Goal: Task Accomplishment & Management: Use online tool/utility

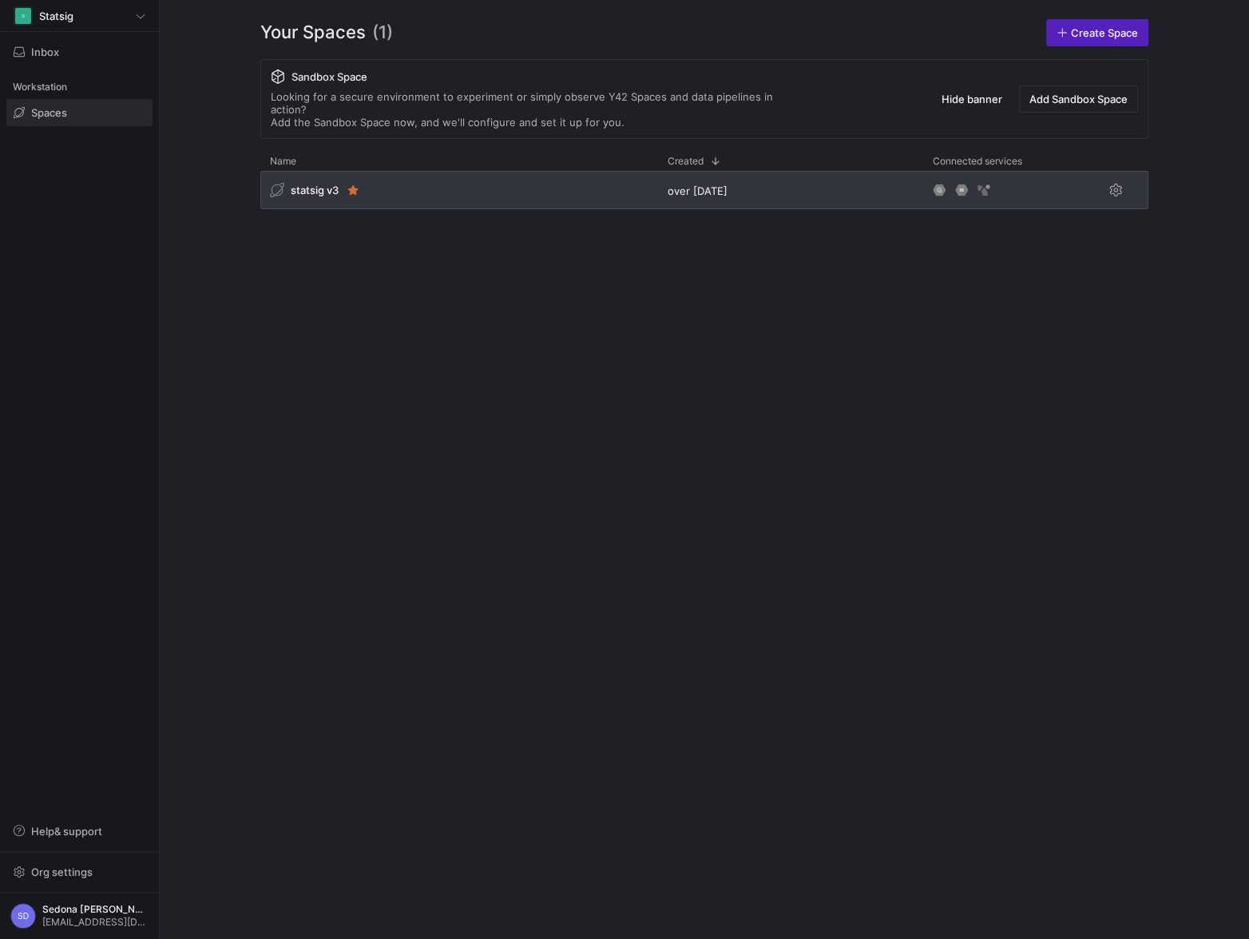
click at [323, 184] on span "statsig v3" at bounding box center [315, 190] width 48 height 13
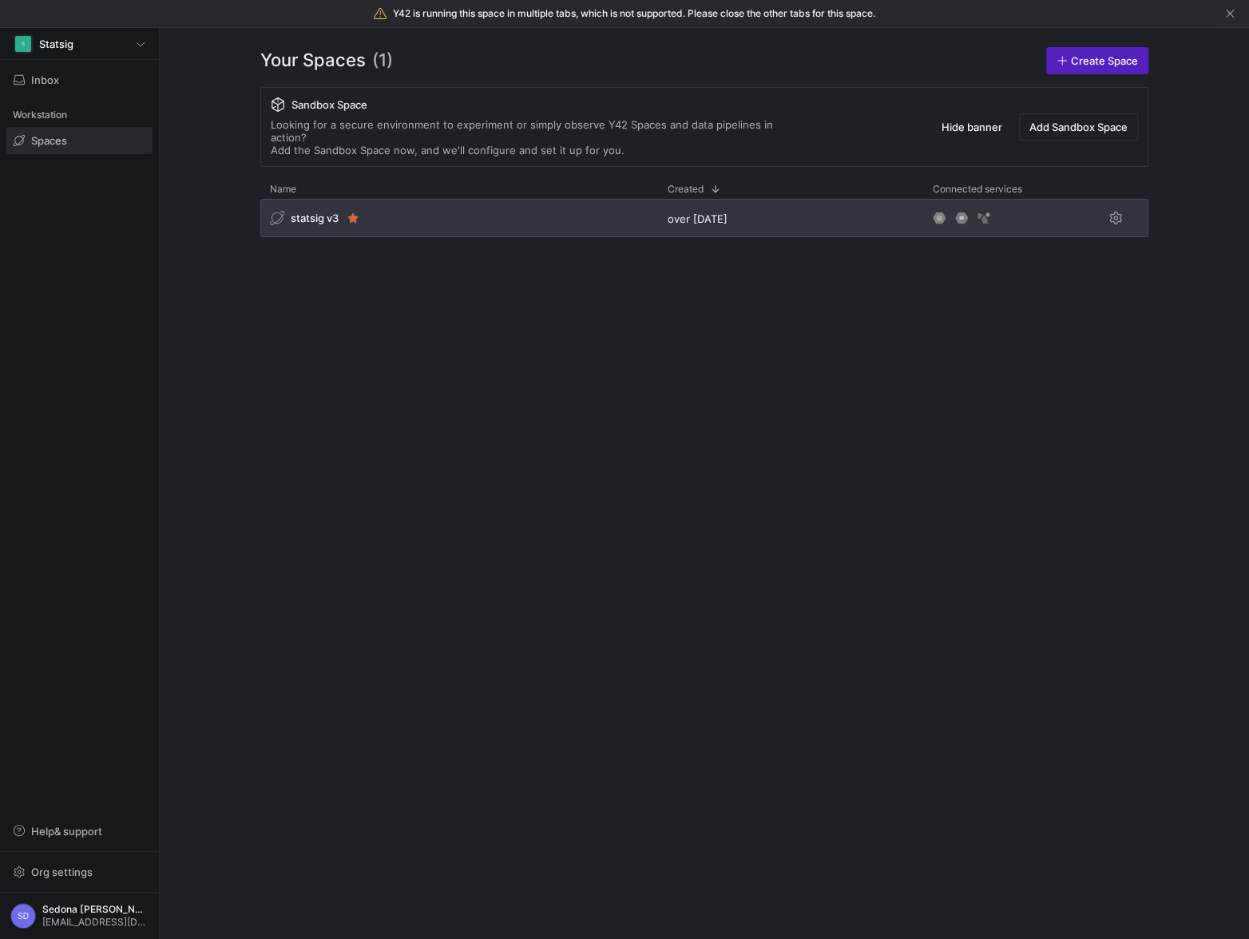
click at [321, 212] on span "statsig v3" at bounding box center [315, 218] width 48 height 13
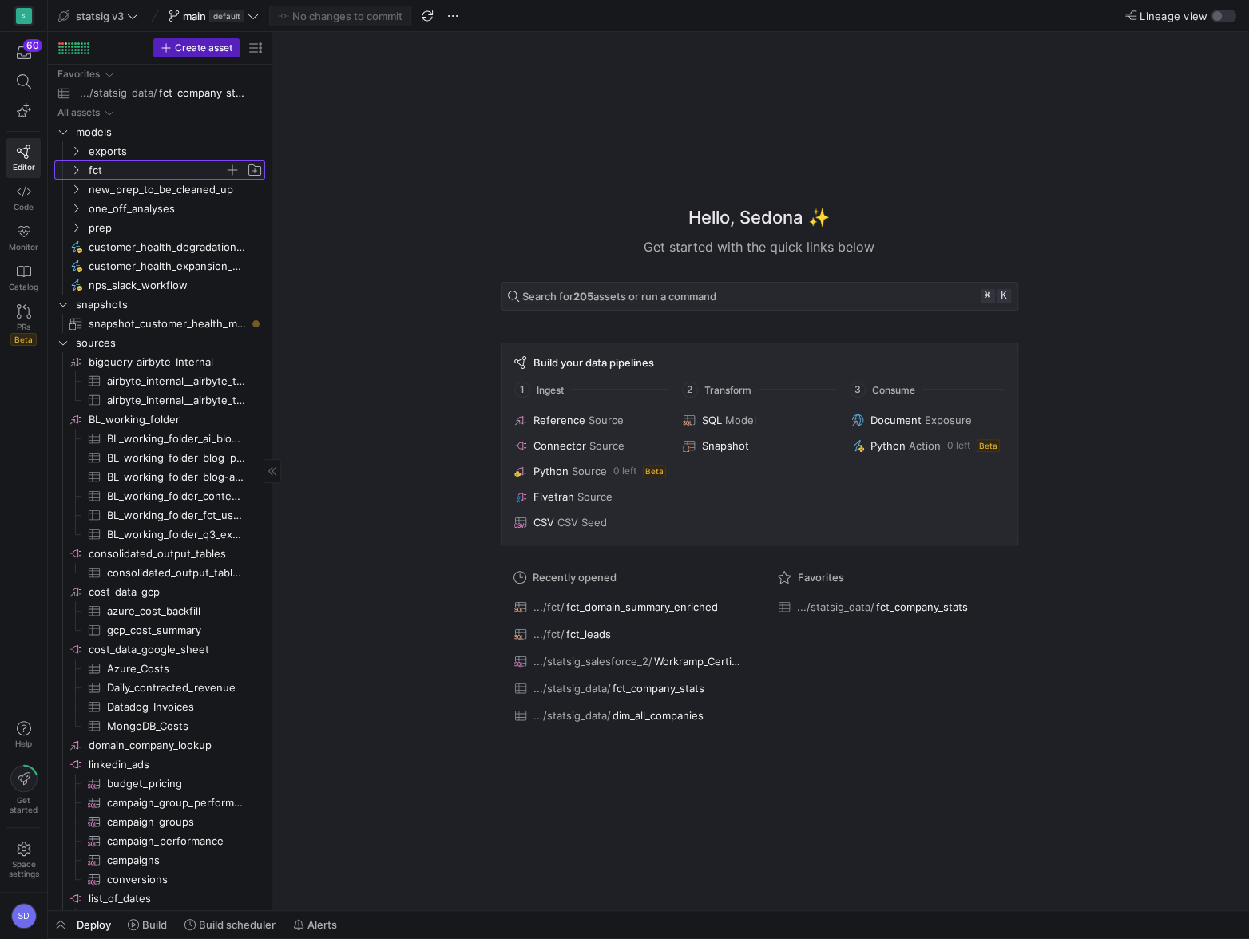
click at [103, 168] on span "fct" at bounding box center [157, 170] width 136 height 18
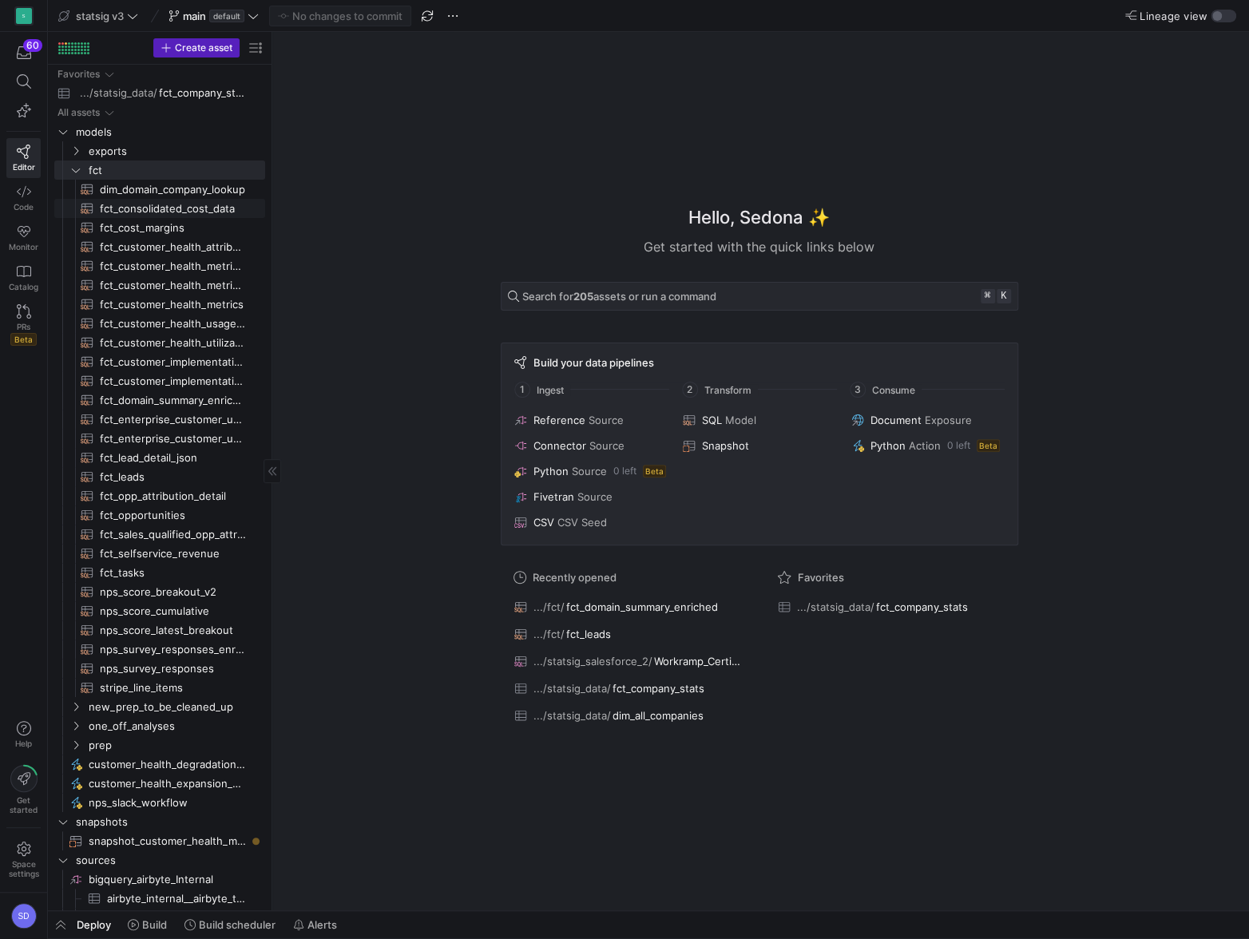
click at [131, 210] on span "fct_consolidated_cost_data​​​​​​​​​​" at bounding box center [173, 209] width 147 height 18
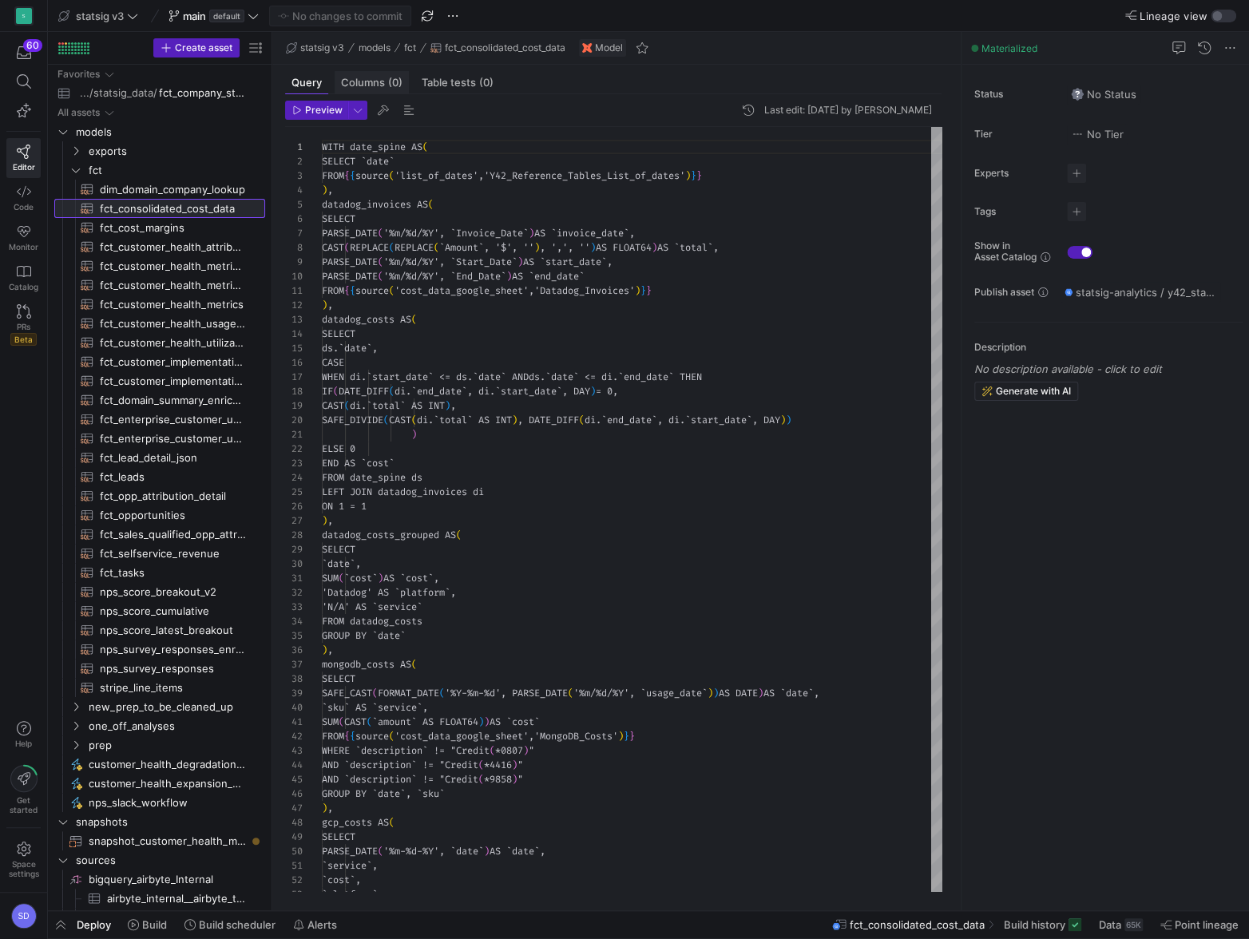
scroll to position [144, 0]
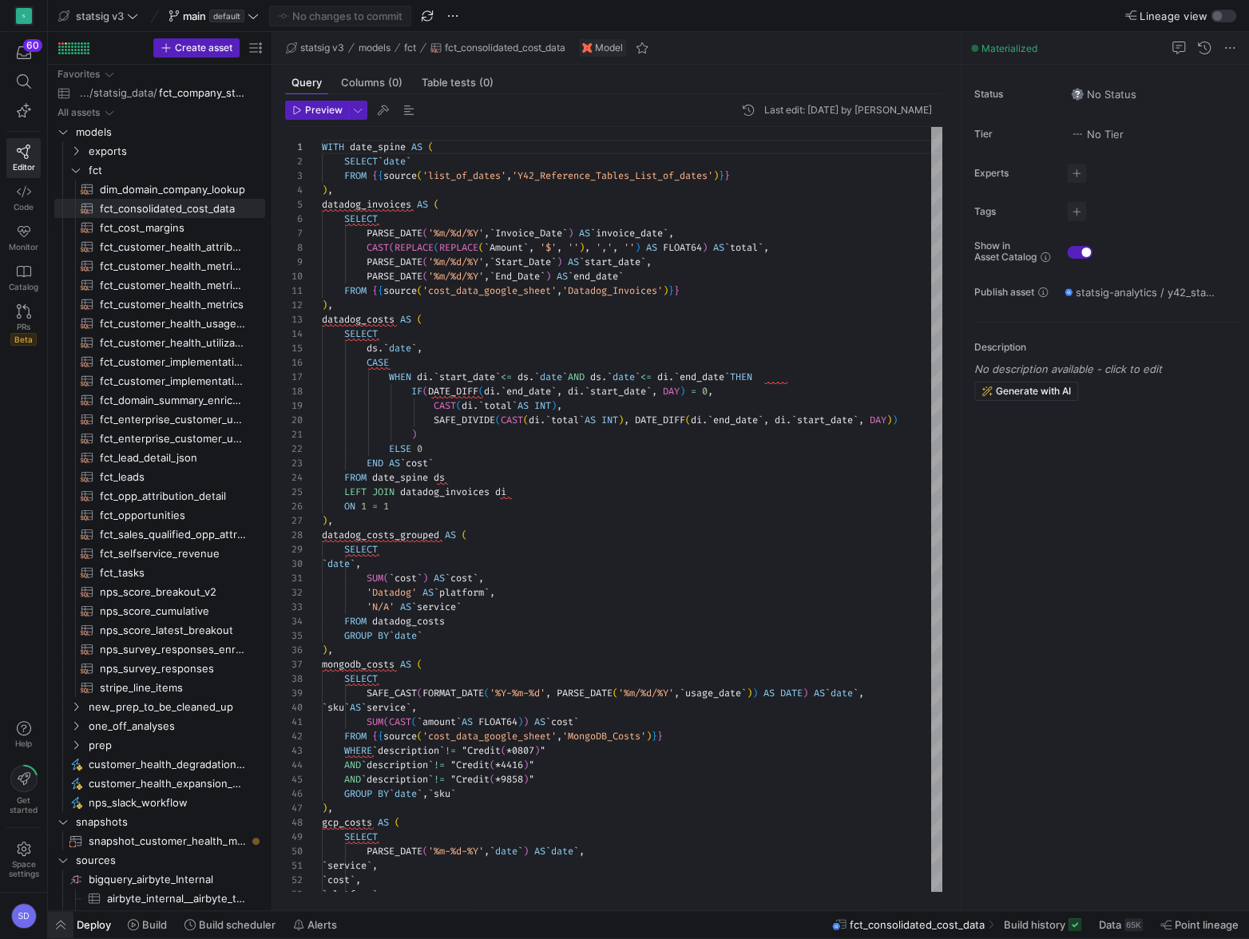
click at [60, 925] on span "button" at bounding box center [61, 924] width 26 height 27
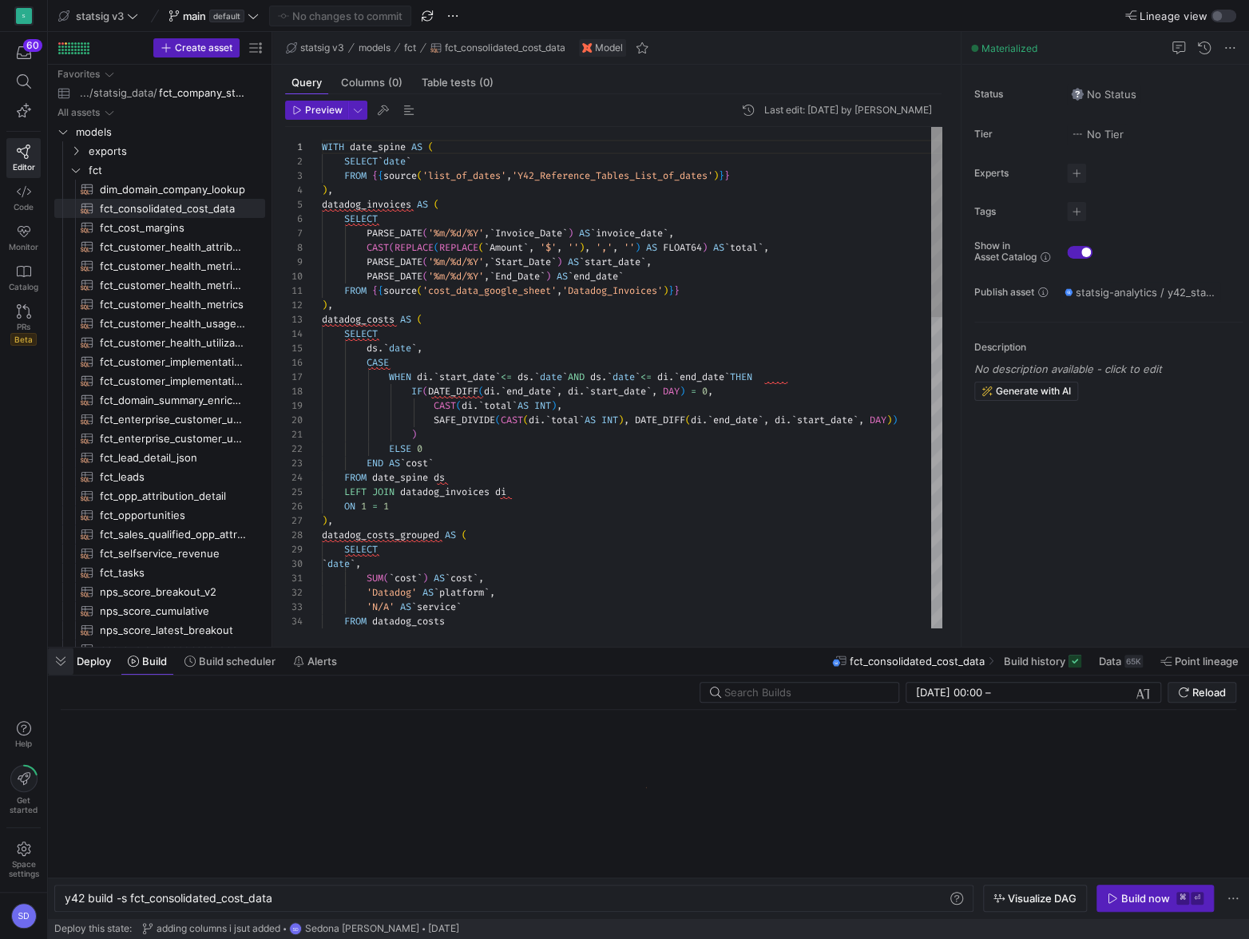
scroll to position [0, 209]
click at [1130, 898] on div "Build now" at bounding box center [1145, 898] width 49 height 13
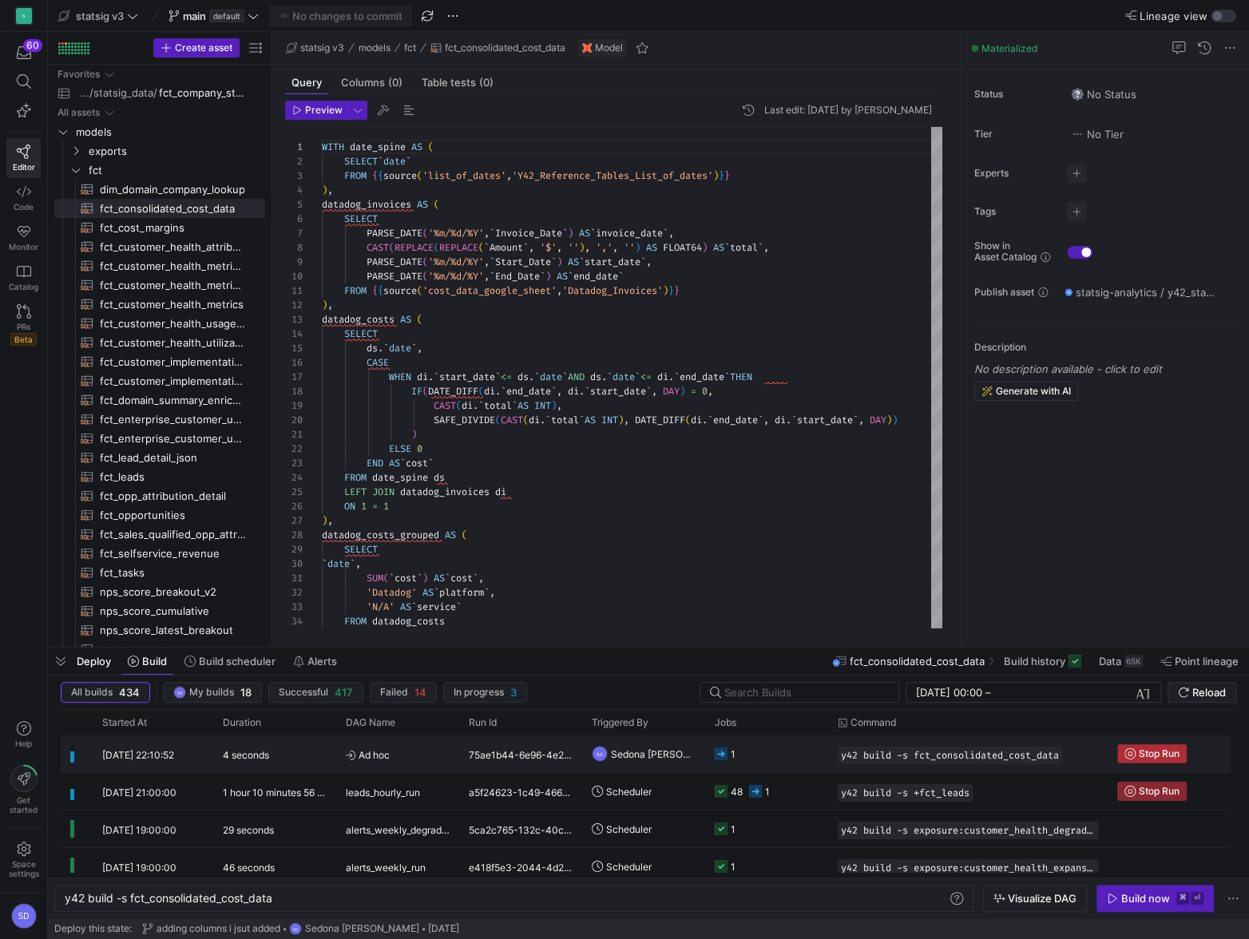
click at [1161, 759] on span "Press SPACE to select this row." at bounding box center [1152, 754] width 68 height 18
click at [130, 897] on div "y42 build -s fct_consolidated_cost_data" at bounding box center [506, 898] width 883 height 13
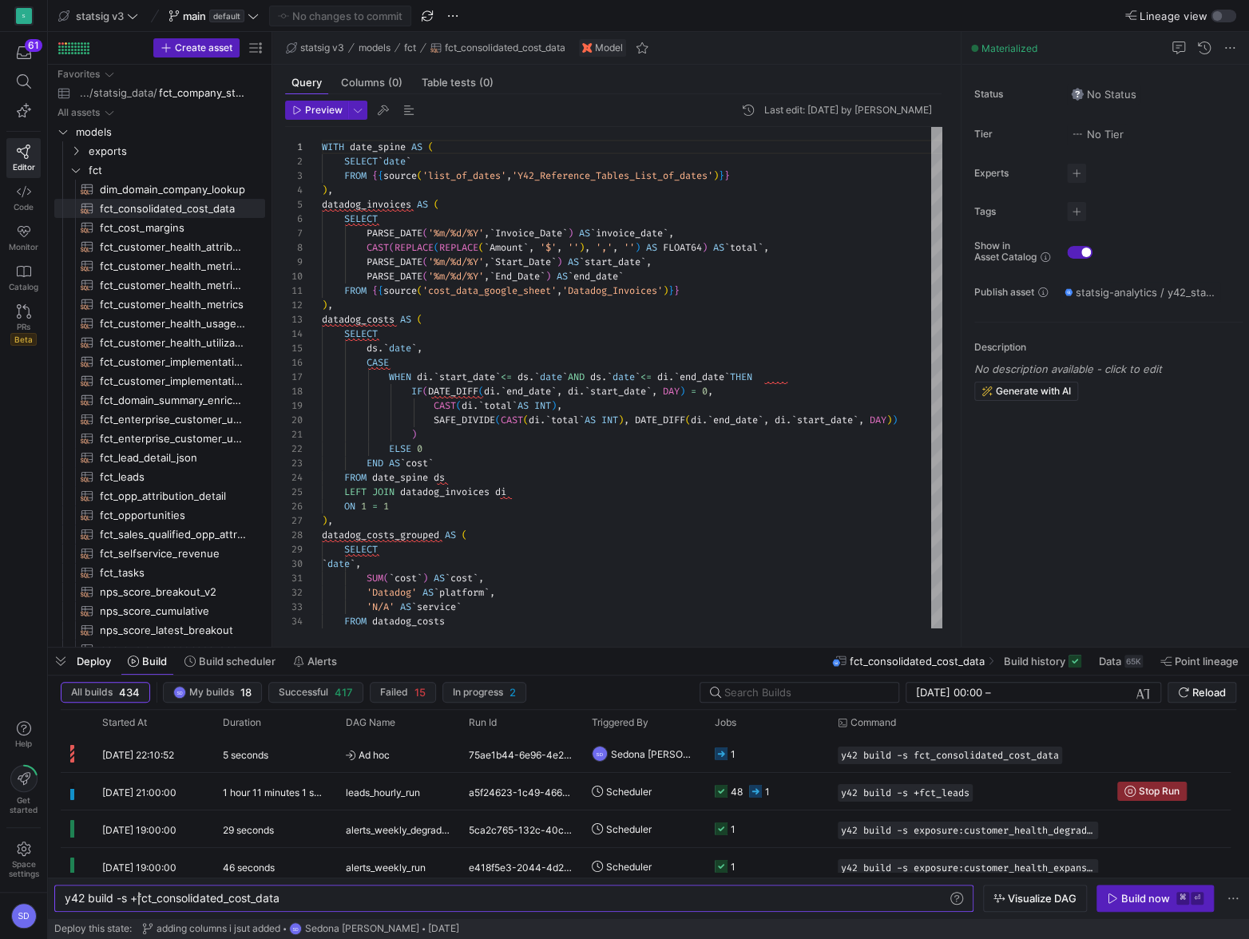
scroll to position [0, 73]
type textarea "y42 build -s +fct_consolidated_cost_data"
click at [1128, 891] on button "Build now ⌘ ⏎" at bounding box center [1154, 897] width 117 height 27
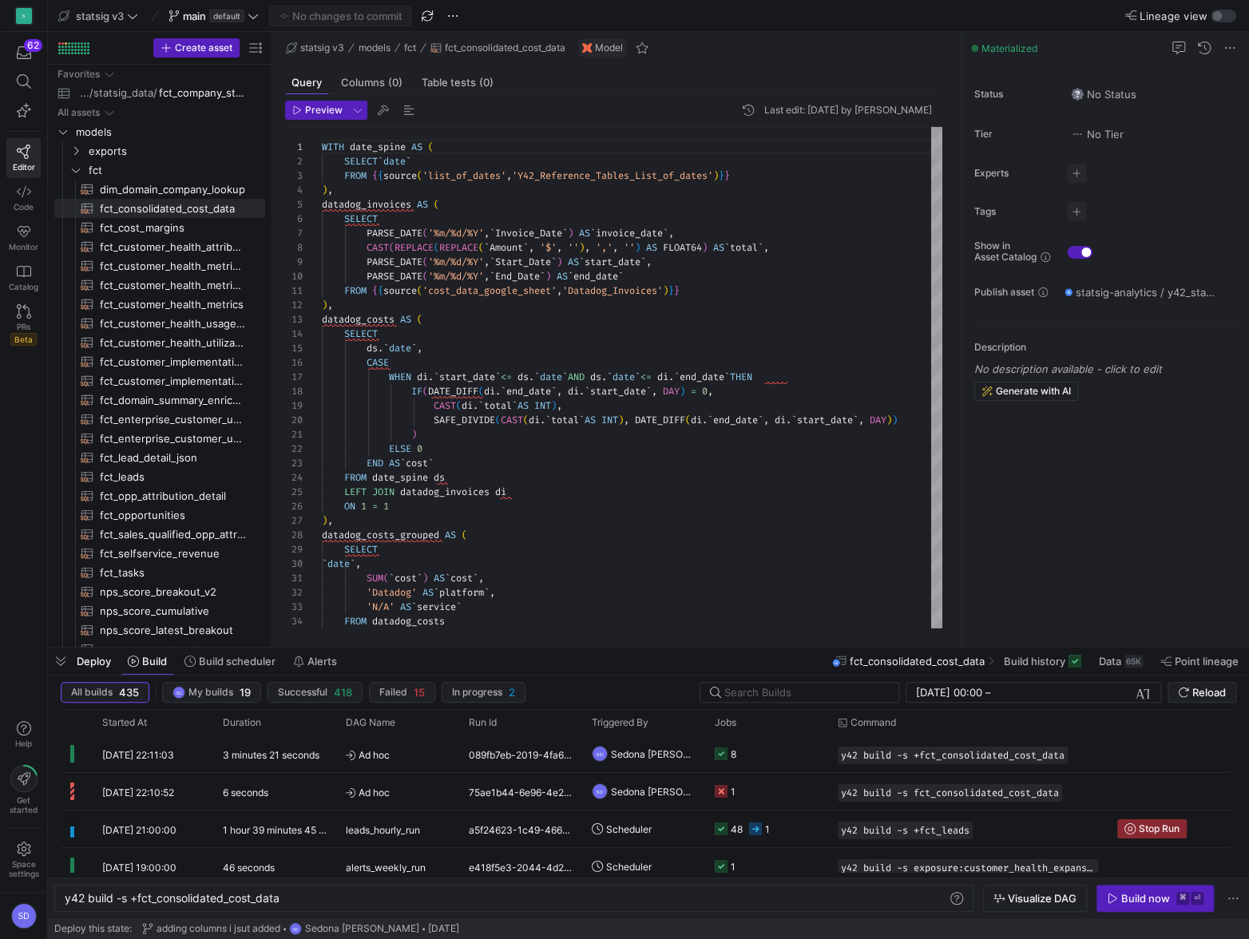
scroll to position [144, 0]
